Goal: Transaction & Acquisition: Subscribe to service/newsletter

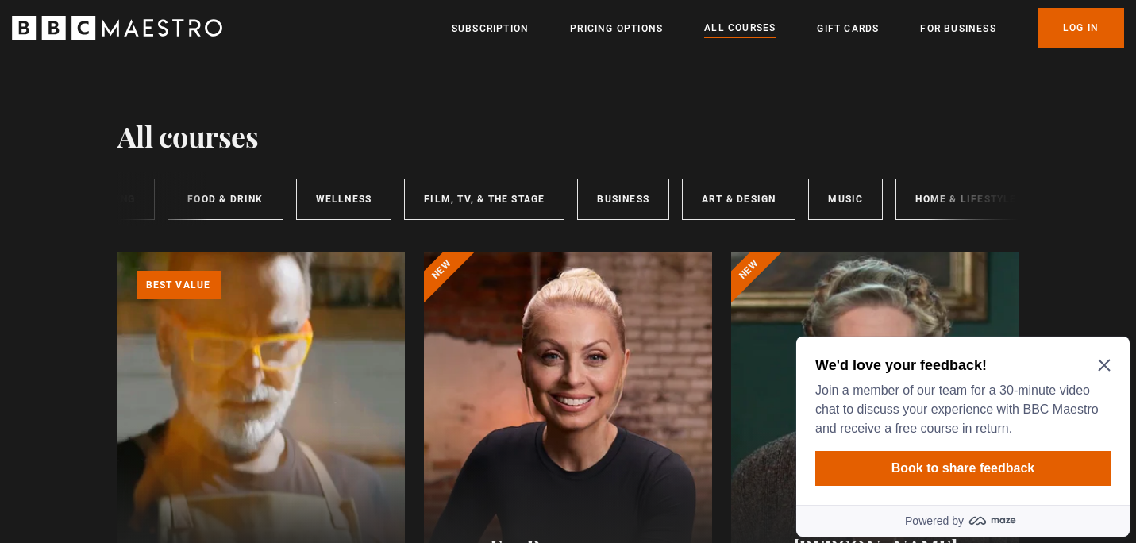
scroll to position [0, 220]
click at [1105, 369] on icon "Close Maze Prompt" at bounding box center [1104, 365] width 13 height 13
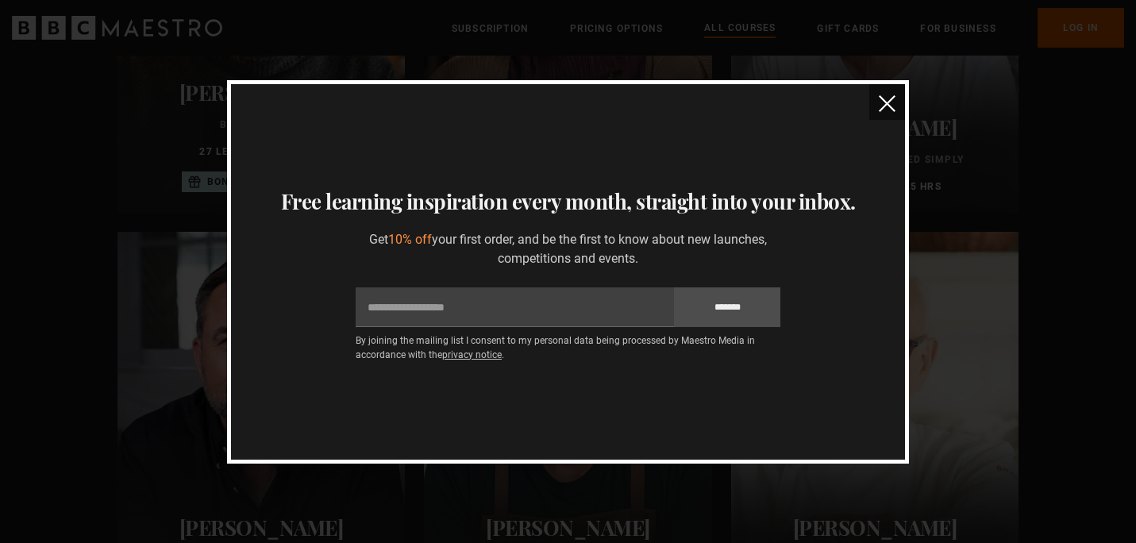
scroll to position [5255, 0]
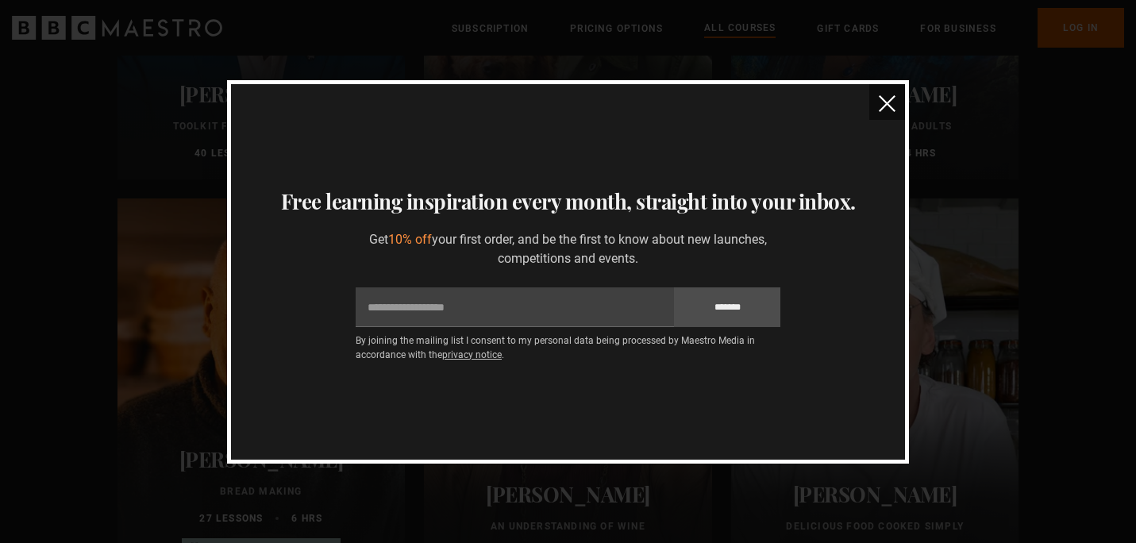
click at [891, 106] on img "close" at bounding box center [887, 103] width 17 height 17
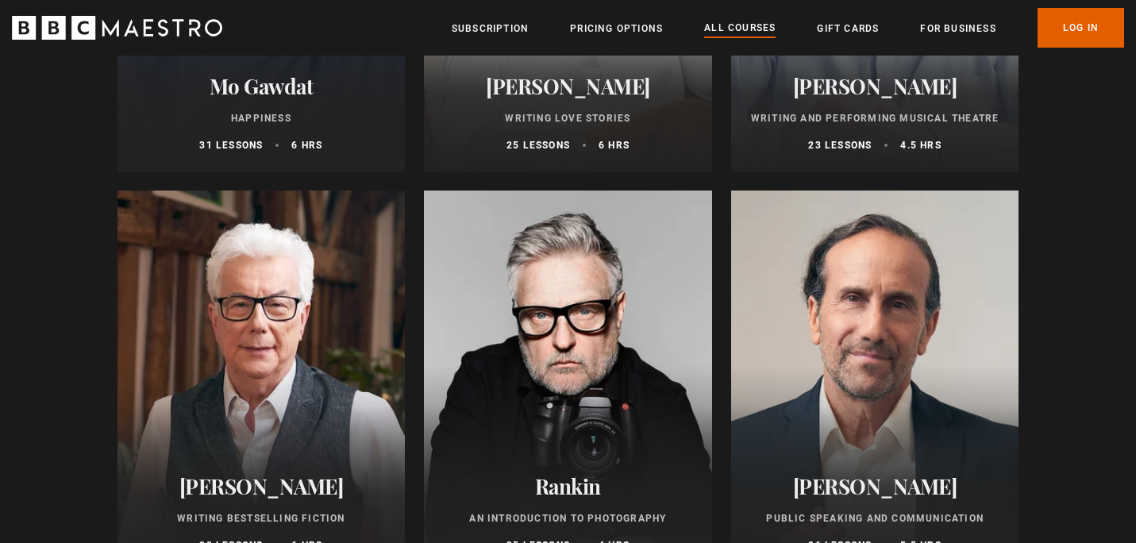
scroll to position [3159, 0]
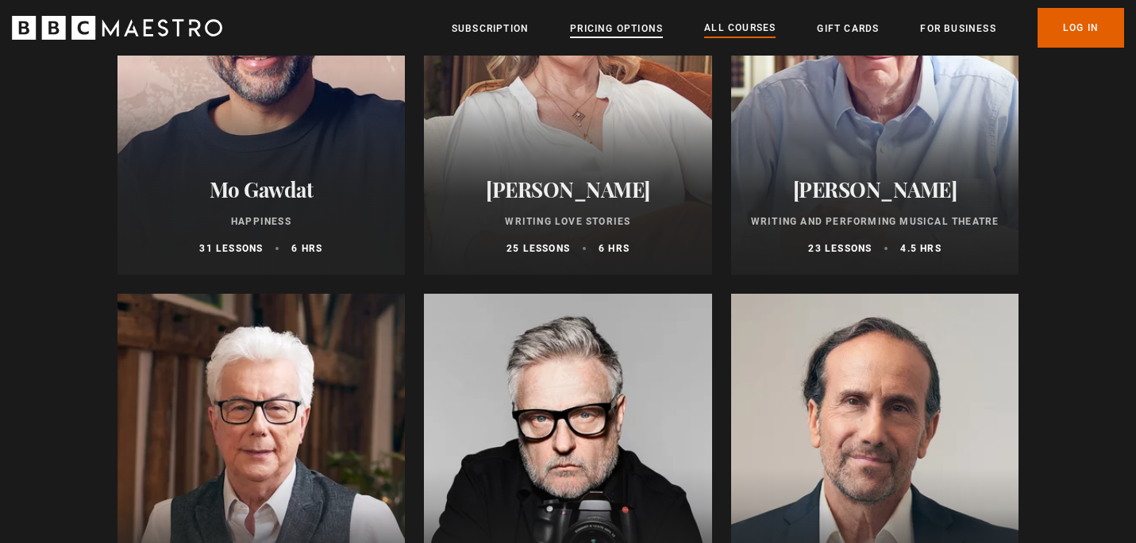
click at [659, 26] on link "Pricing Options" at bounding box center [616, 29] width 93 height 16
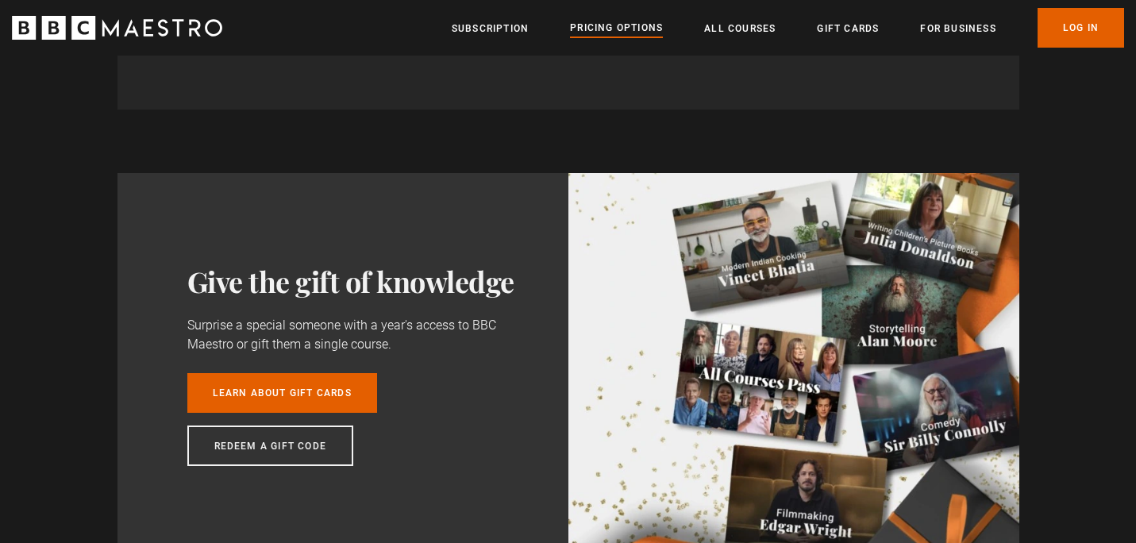
scroll to position [1124, 0]
